Goal: Find specific page/section: Find specific page/section

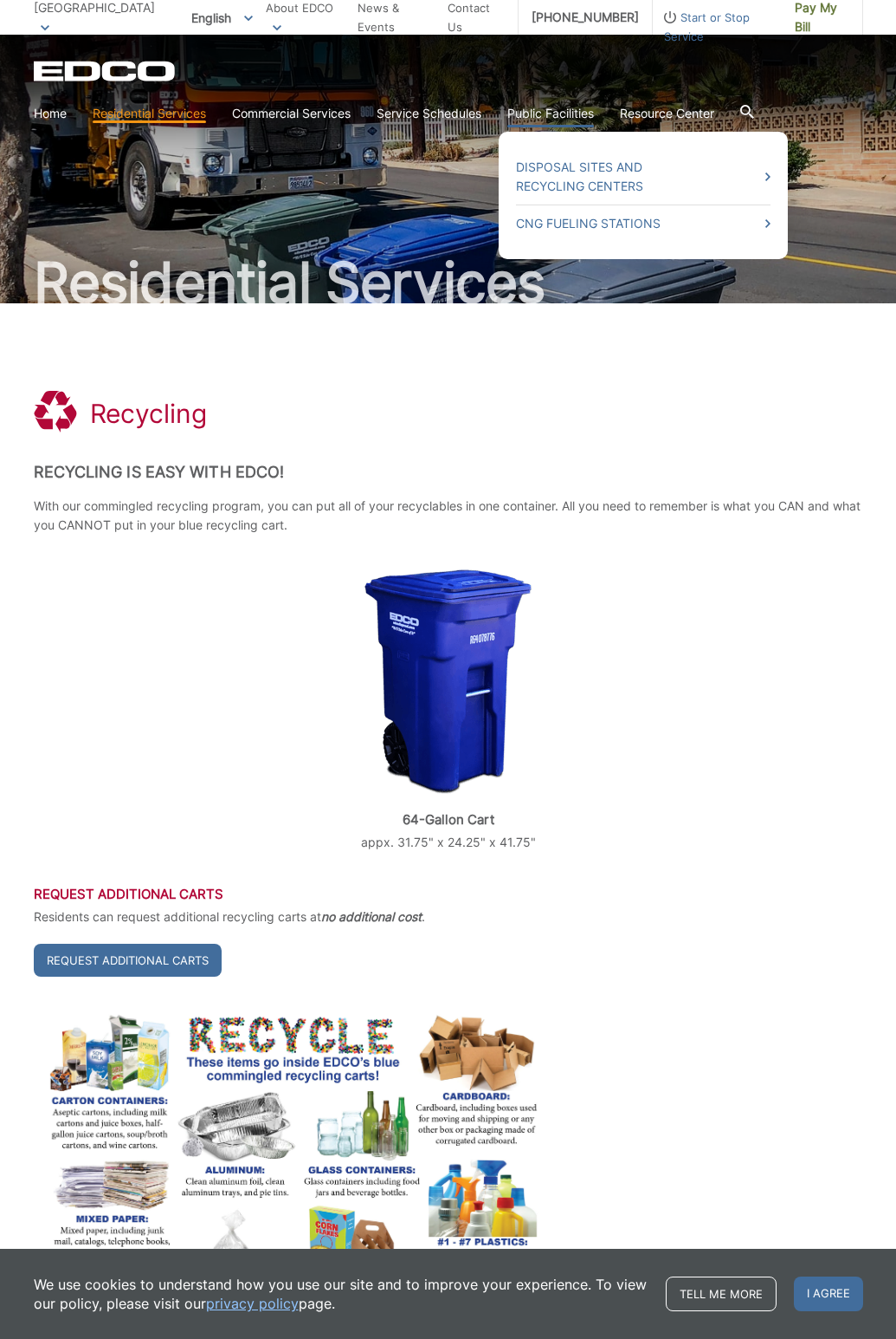
click at [546, 111] on link "Public Facilities" at bounding box center [551, 113] width 87 height 19
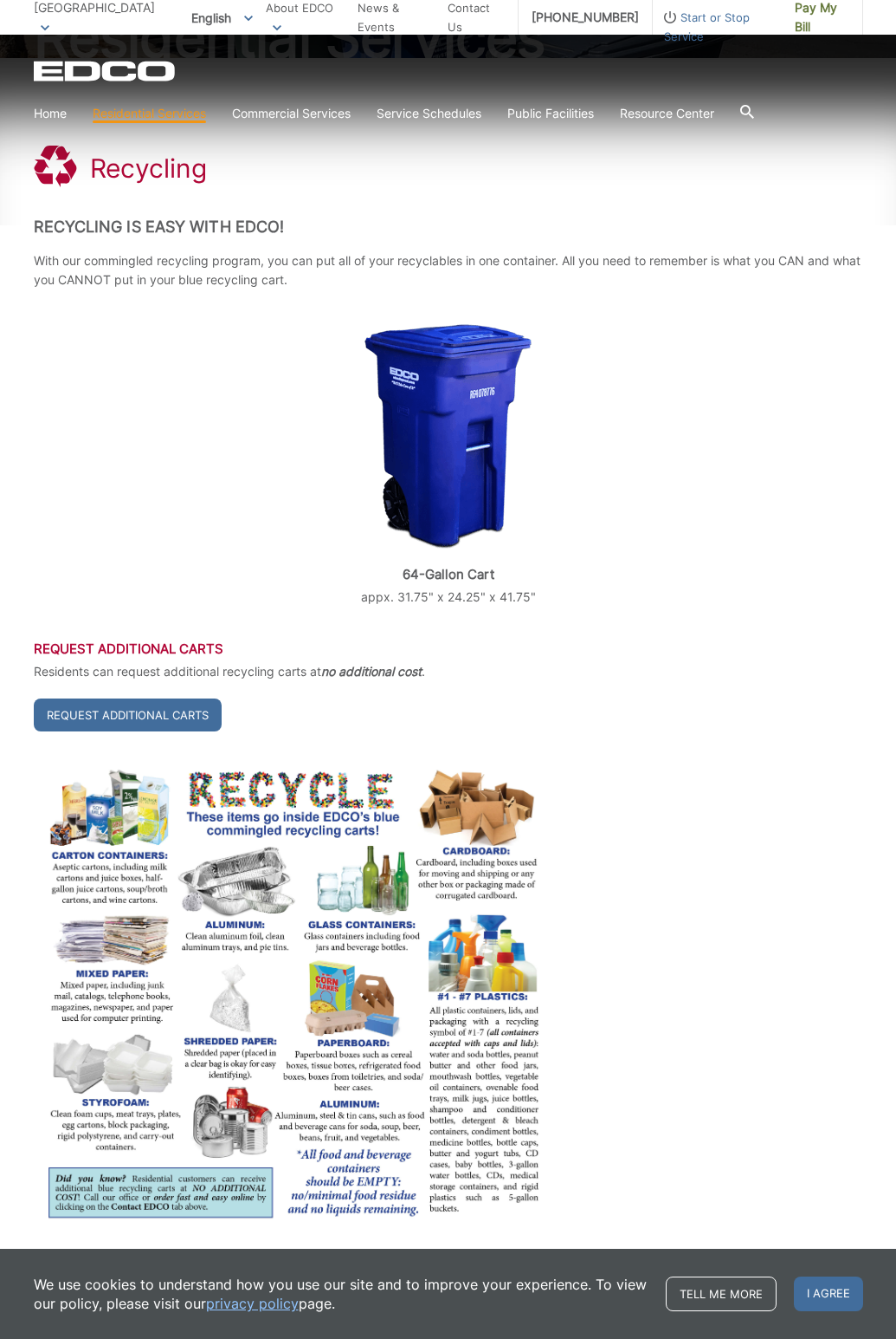
scroll to position [312, 0]
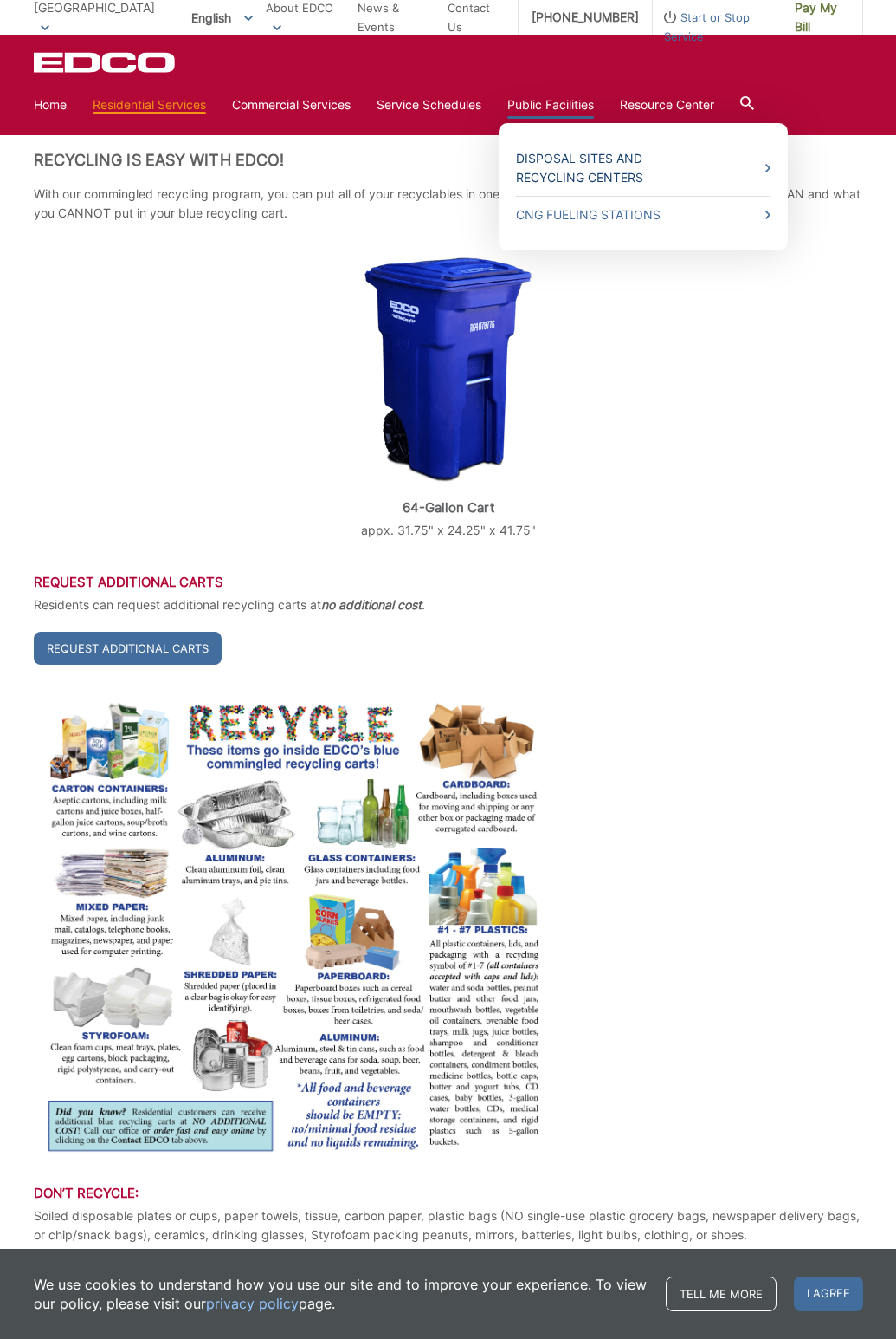
click at [578, 166] on link "Disposal Sites and Recycling Centers" at bounding box center [643, 169] width 255 height 38
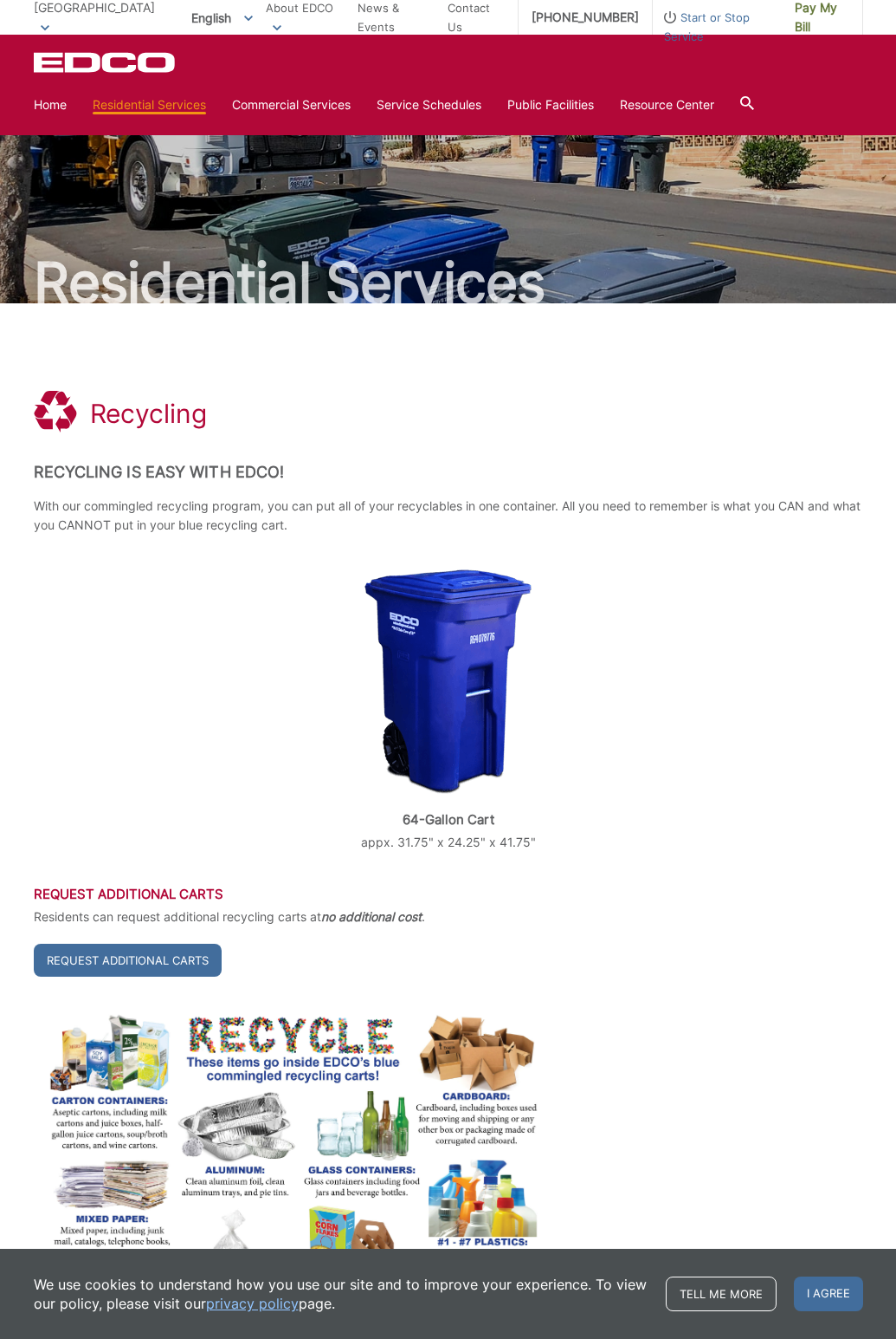
scroll to position [312, 0]
